Goal: Transaction & Acquisition: Book appointment/travel/reservation

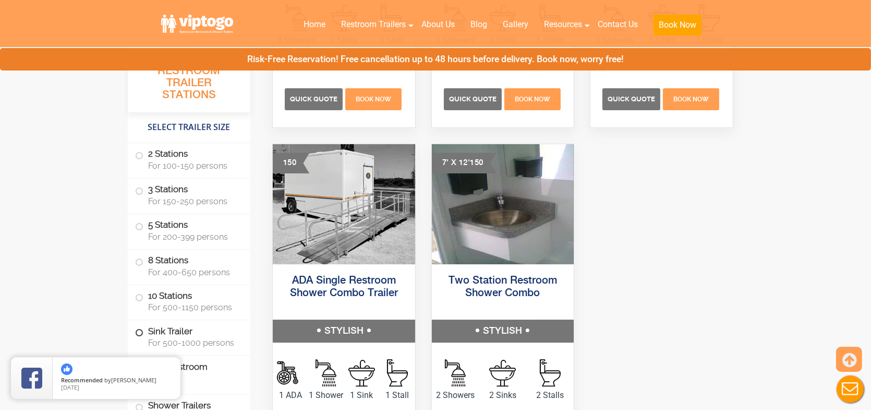
scroll to position [4383, 0]
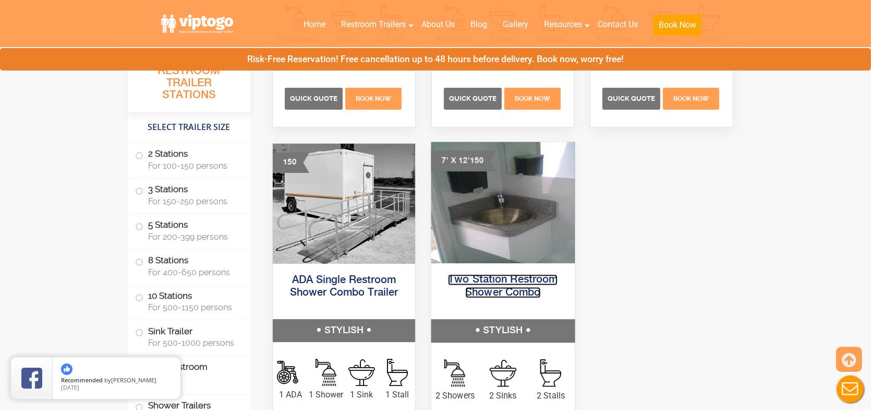
click at [499, 292] on link "Two Station Restroom Shower Combo" at bounding box center [503, 285] width 110 height 23
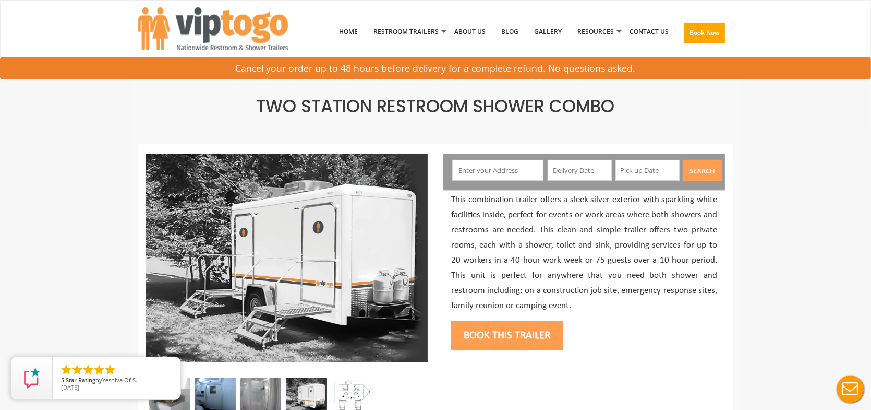
click at [482, 169] on input "text" at bounding box center [498, 170] width 92 height 21
click at [473, 170] on input "text" at bounding box center [498, 170] width 92 height 21
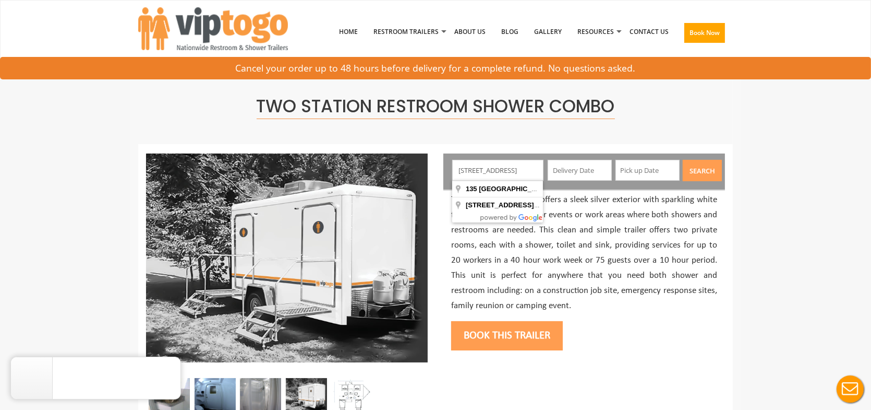
scroll to position [0, 17]
type input "135 Warwick Street, Woodbridge Township, Iselin, NJ, USA"
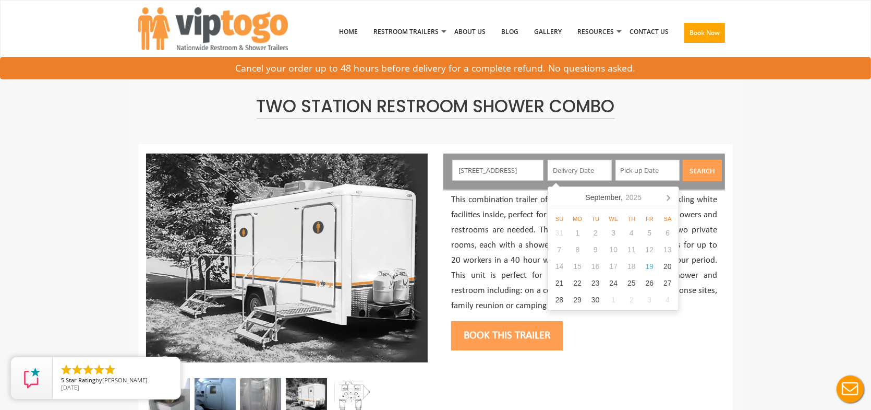
scroll to position [0, 0]
click at [665, 200] on icon at bounding box center [668, 197] width 17 height 17
click at [642, 286] on div "24" at bounding box center [650, 282] width 18 height 17
type input "10/24/2025"
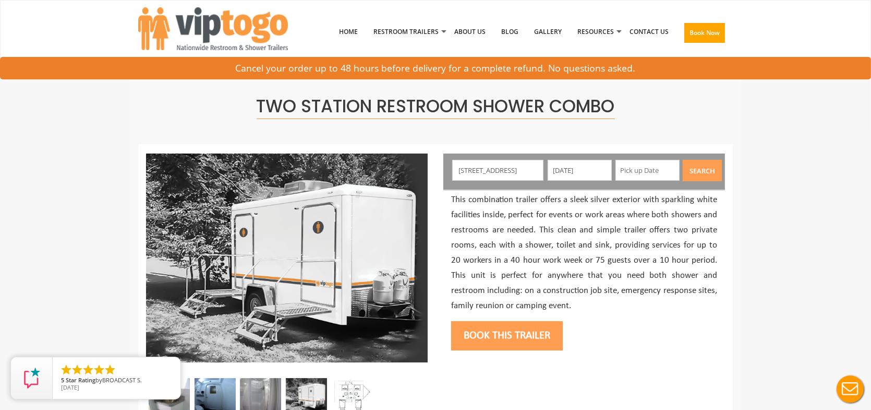
click at [647, 170] on input "text" at bounding box center [648, 170] width 64 height 21
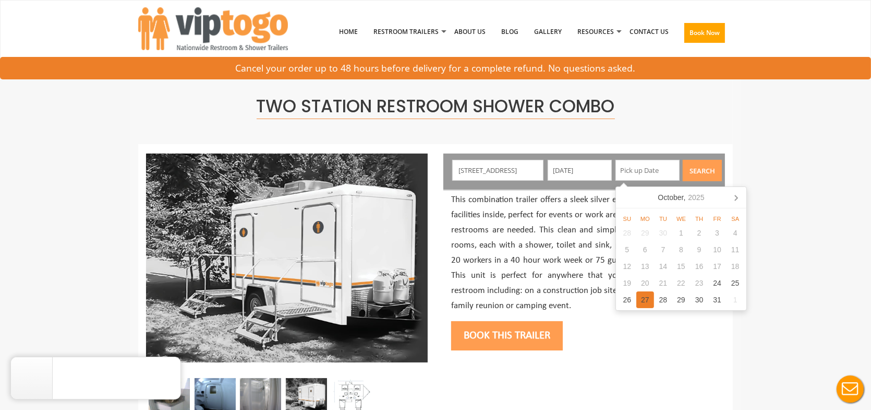
click at [648, 306] on div "27" at bounding box center [646, 299] width 18 height 17
type input "10/27/2025"
click at [697, 173] on button "Search" at bounding box center [702, 170] width 39 height 21
